Goal: Transaction & Acquisition: Purchase product/service

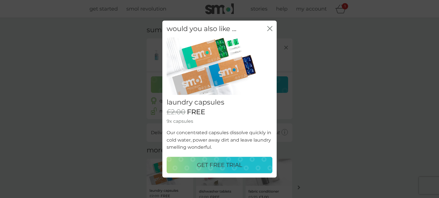
click at [269, 31] on icon "close" at bounding box center [269, 28] width 5 height 5
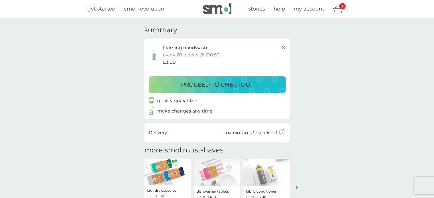
click at [241, 87] on p "proceed to checkout" at bounding box center [217, 84] width 73 height 9
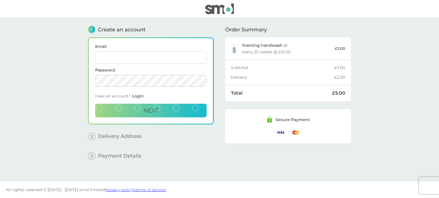
click at [167, 60] on input "Email" at bounding box center [150, 57] width 111 height 13
type input "[EMAIL_ADDRESS][DOMAIN_NAME]"
click at [162, 108] on button "Next" at bounding box center [150, 111] width 111 height 14
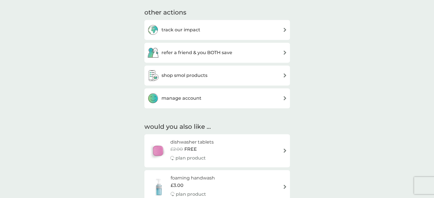
scroll to position [294, 0]
click at [284, 77] on img at bounding box center [285, 75] width 4 height 4
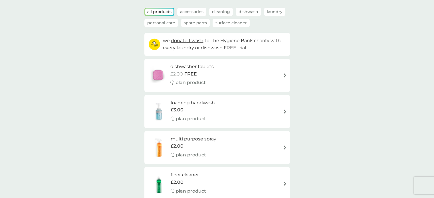
scroll to position [50, 0]
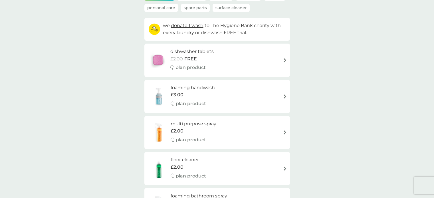
click at [285, 96] on img at bounding box center [285, 97] width 4 height 4
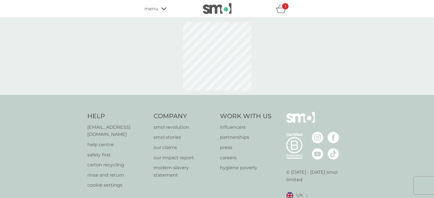
select select "119"
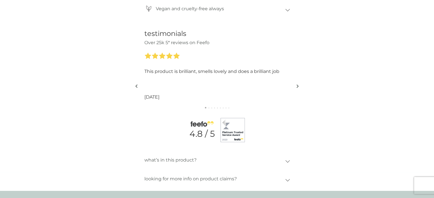
scroll to position [622, 0]
